Goal: Communication & Community: Answer question/provide support

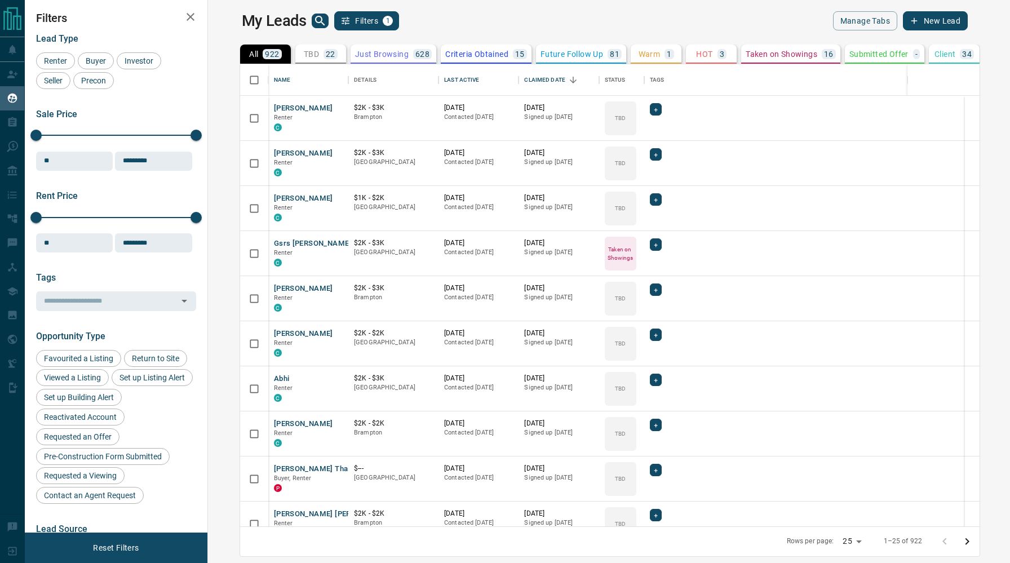
scroll to position [462, 797]
click at [696, 54] on p "HOT" at bounding box center [704, 54] width 16 height 8
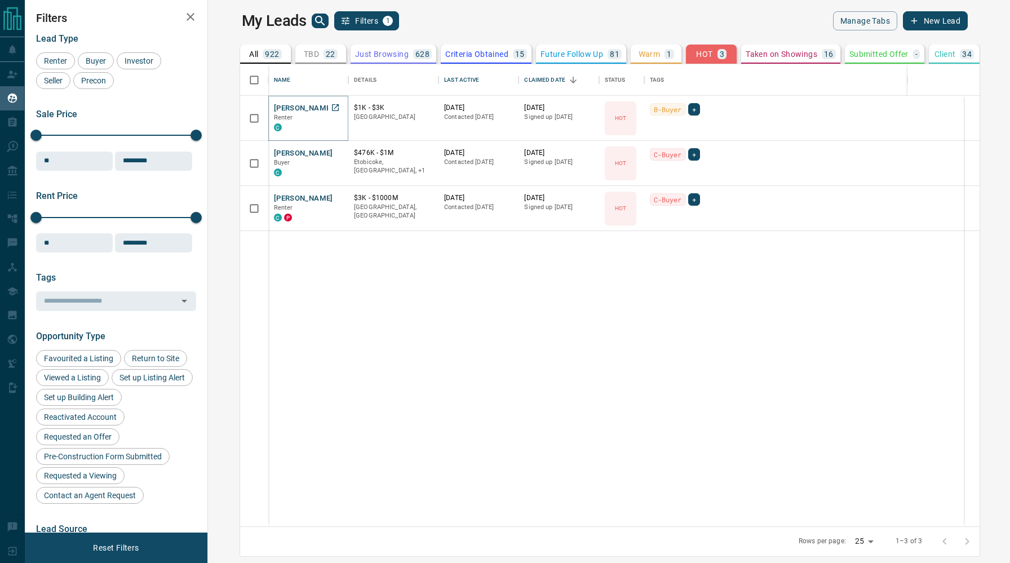
click at [287, 109] on button "[PERSON_NAME]" at bounding box center [303, 108] width 59 height 11
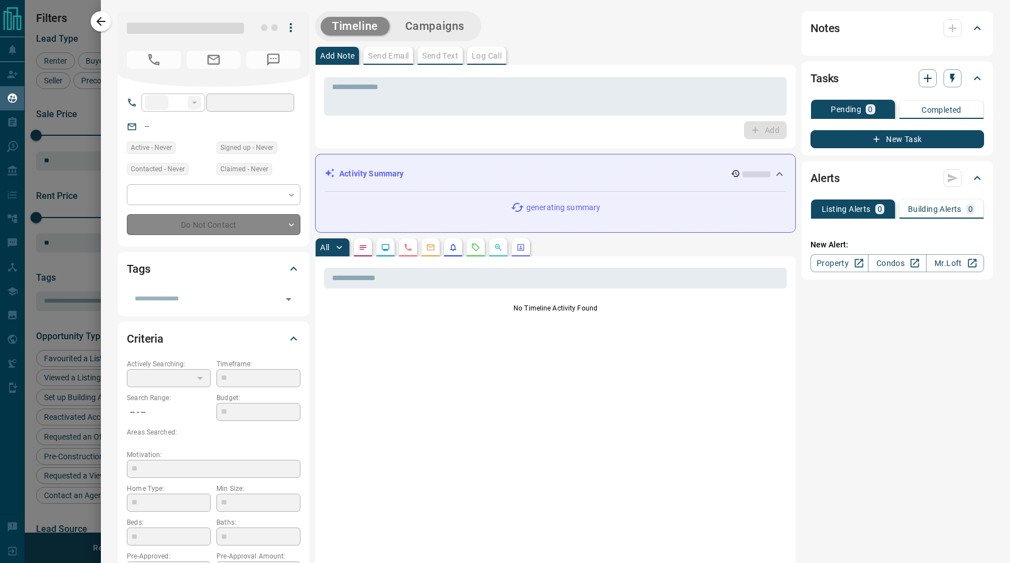
type input "**"
type input "**********"
type input "*"
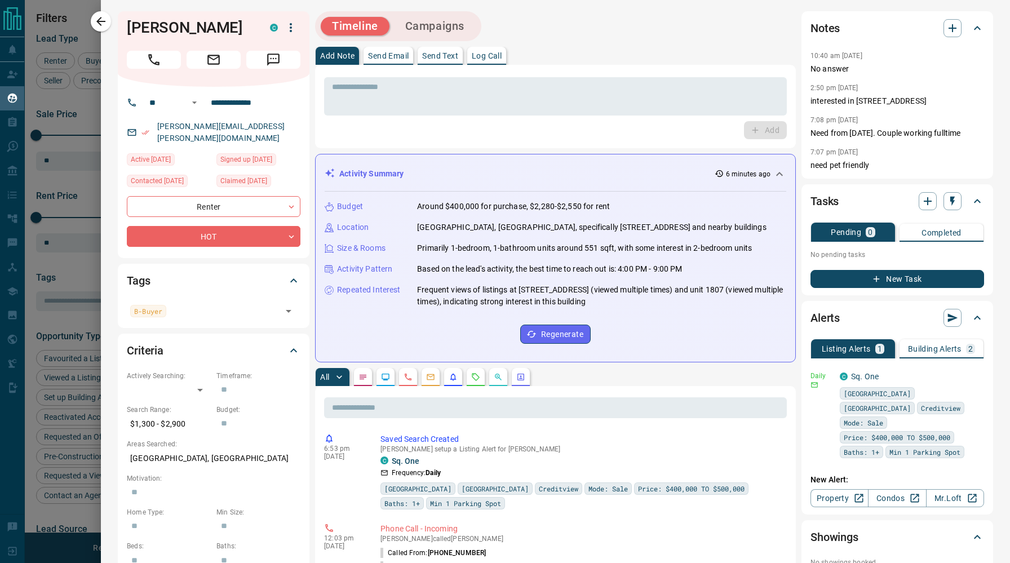
scroll to position [0, 0]
click at [979, 374] on icon "button" at bounding box center [977, 375] width 10 height 10
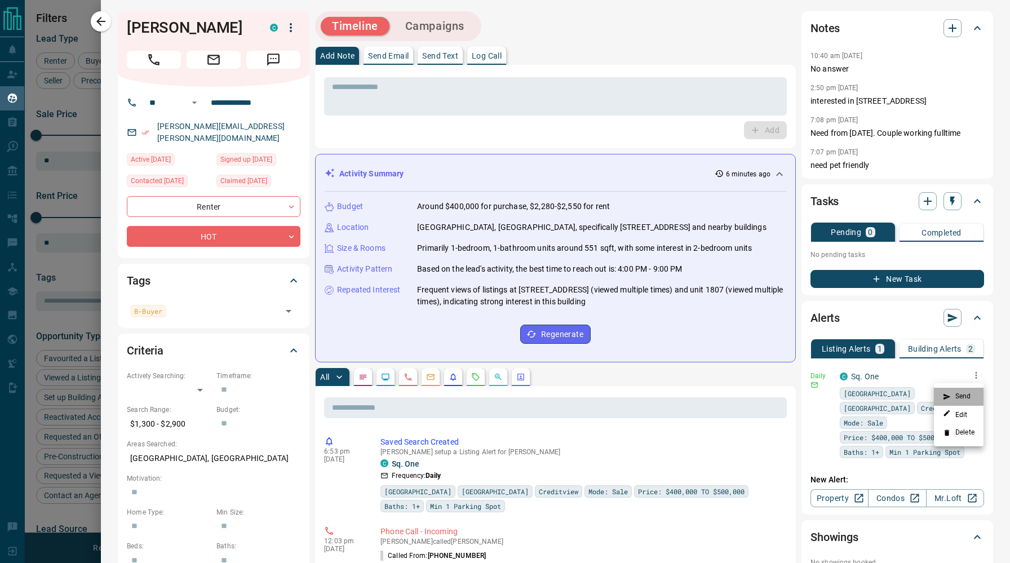
click at [972, 392] on li "Send" at bounding box center [959, 397] width 50 height 18
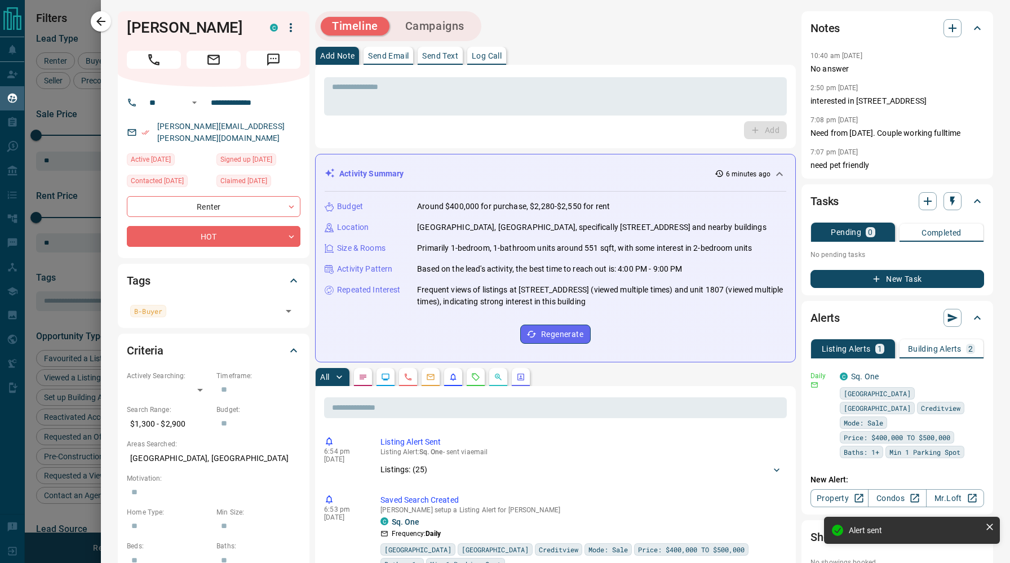
drag, startPoint x: 101, startPoint y: 24, endPoint x: 122, endPoint y: 0, distance: 31.9
click at [101, 24] on icon "button" at bounding box center [101, 22] width 14 height 14
